Goal: Find specific page/section: Find specific page/section

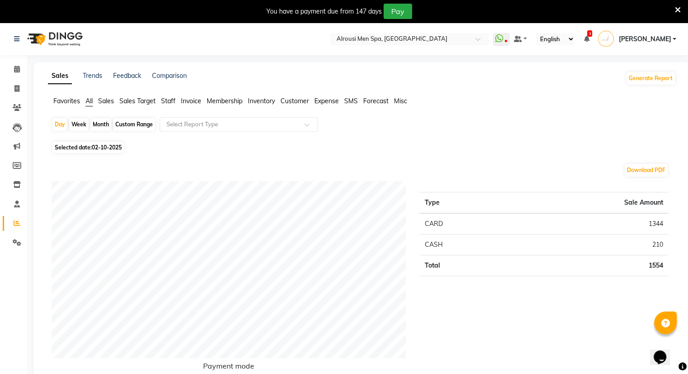
click at [165, 100] on span "Staff" at bounding box center [168, 101] width 14 height 8
